Goal: Transaction & Acquisition: Book appointment/travel/reservation

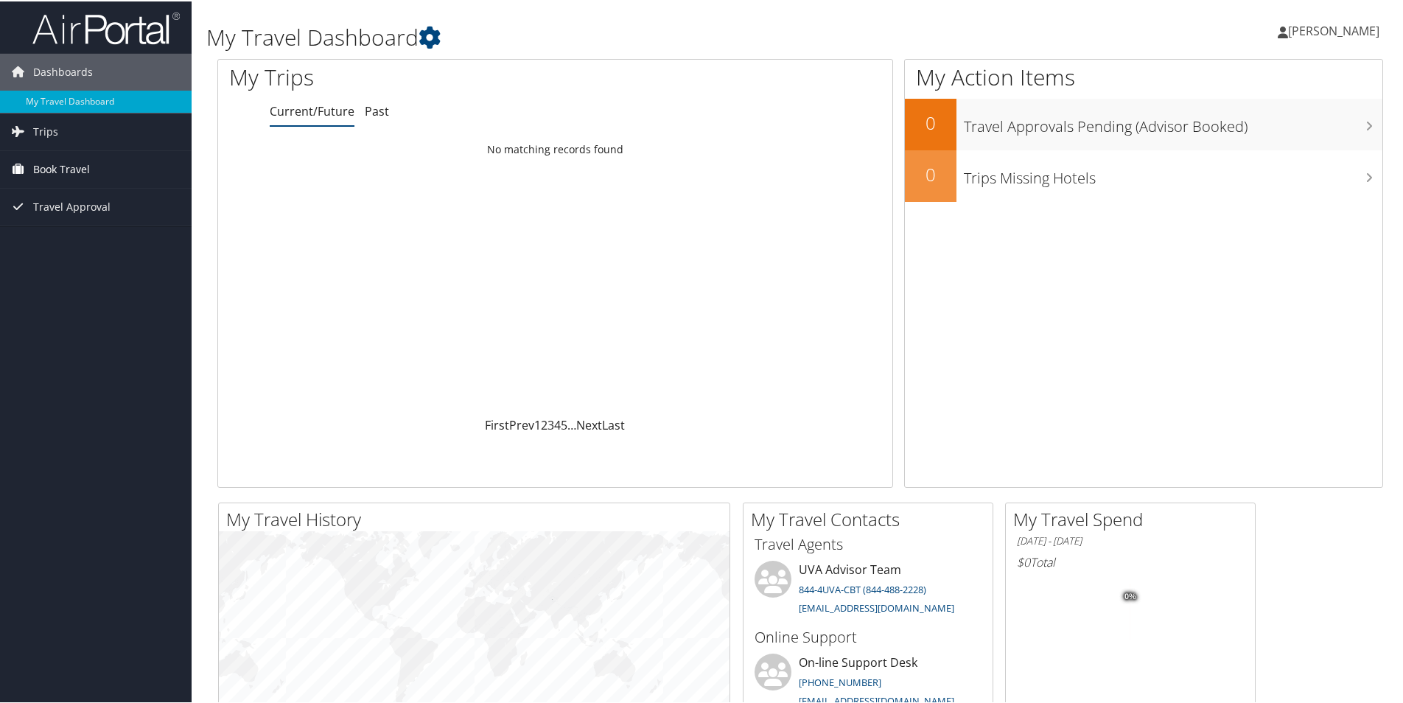
click at [85, 174] on span "Book Travel" at bounding box center [61, 168] width 57 height 37
click at [87, 242] on link "Book/Manage Online Trips" at bounding box center [96, 242] width 192 height 22
